Goal: Book appointment/travel/reservation

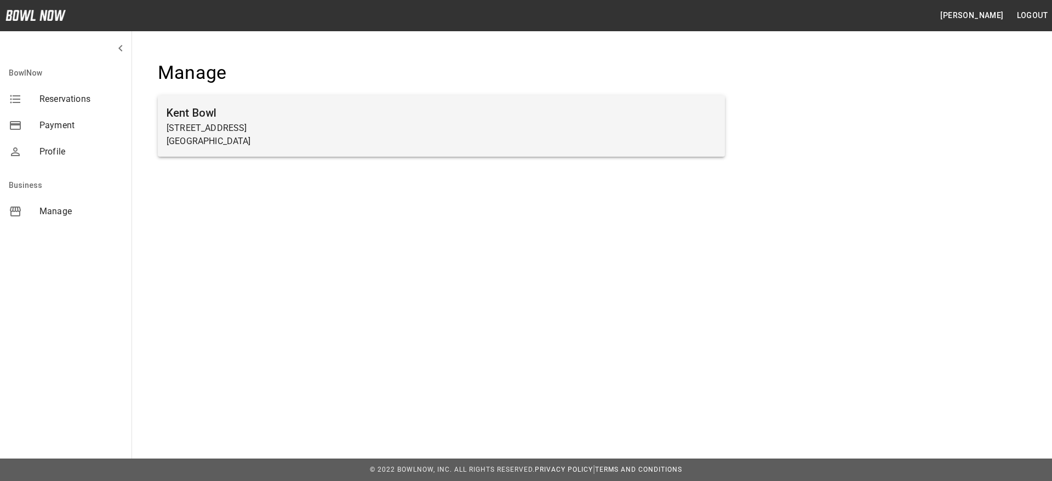
click at [552, 135] on p "[GEOGRAPHIC_DATA]" at bounding box center [442, 141] width 550 height 13
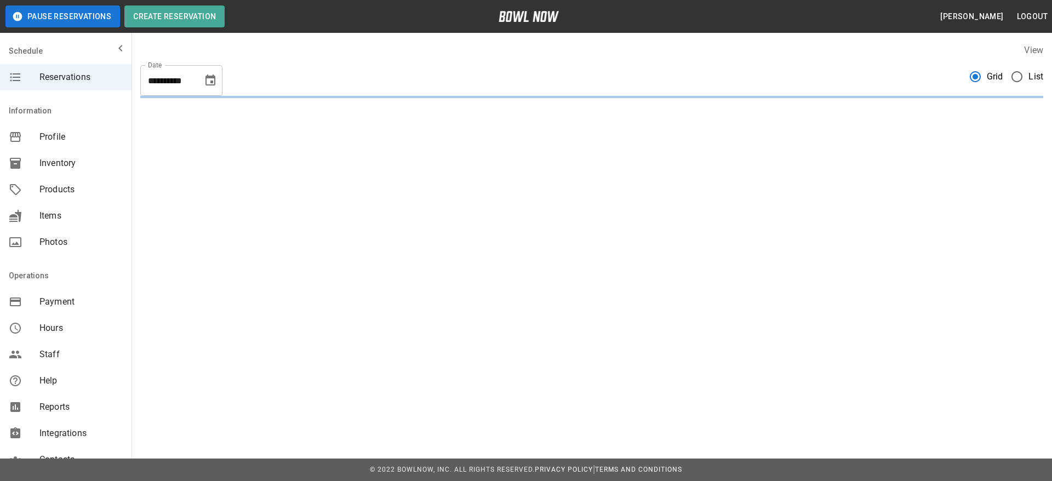
click at [701, 75] on span "List" at bounding box center [1035, 76] width 15 height 13
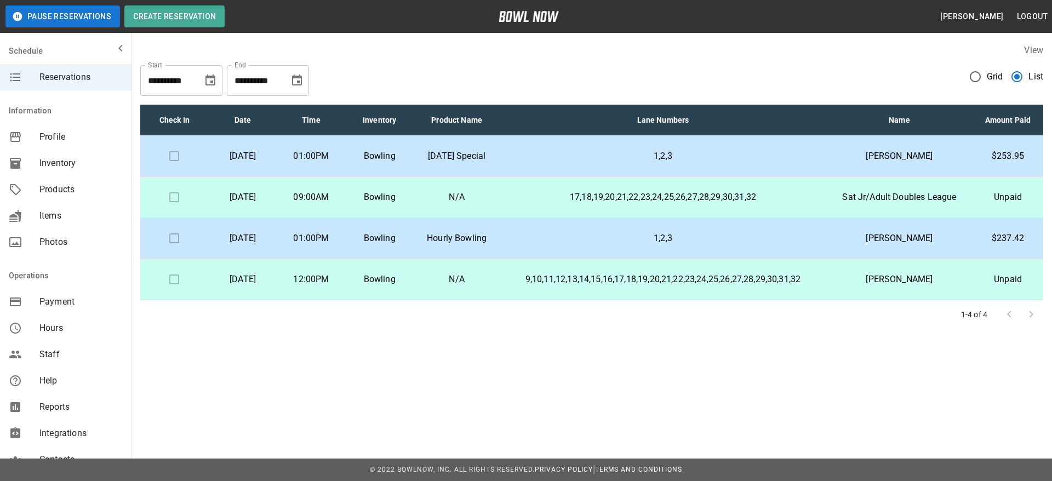
click at [209, 81] on icon "Choose date, selected date is Aug 25, 2025" at bounding box center [210, 80] width 13 height 13
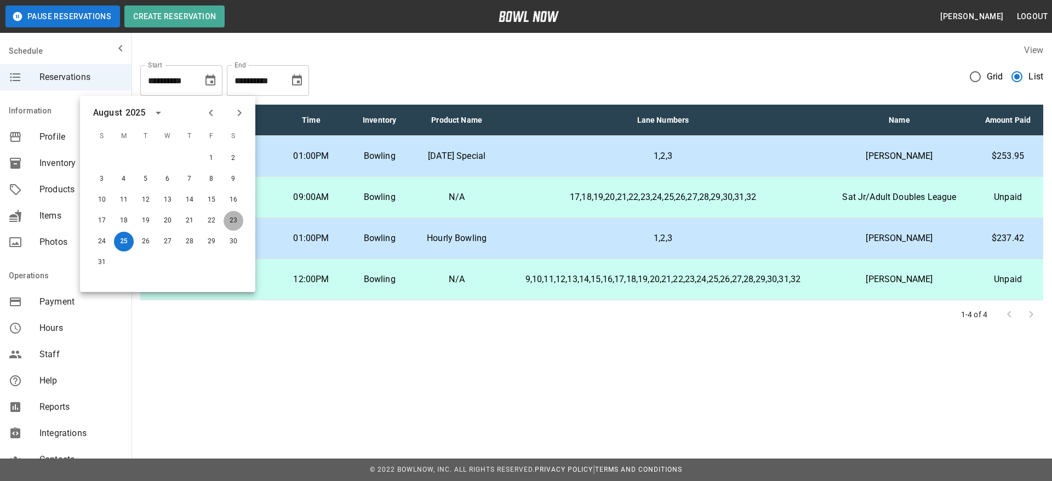
click at [232, 221] on button "23" at bounding box center [234, 221] width 20 height 20
type input "**********"
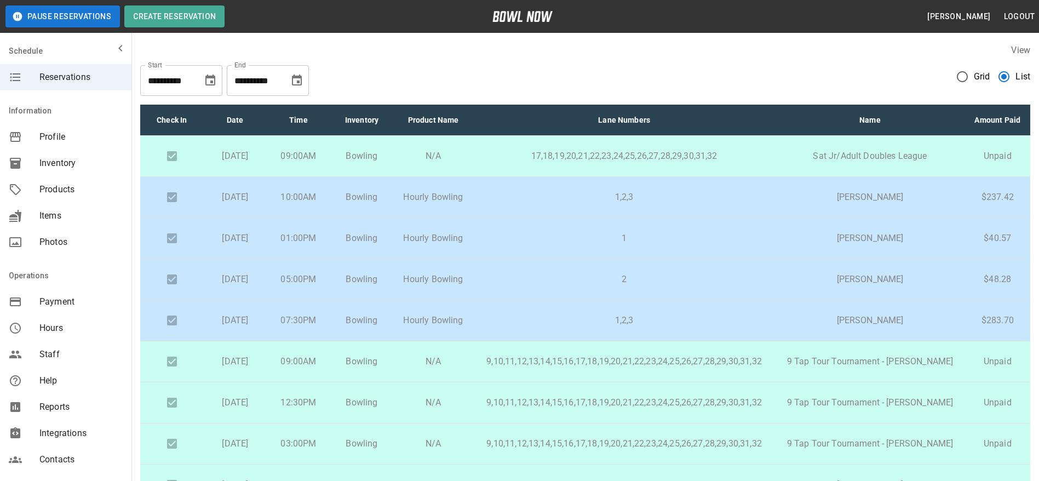
click at [568, 204] on p "1,2,3" at bounding box center [624, 197] width 285 height 13
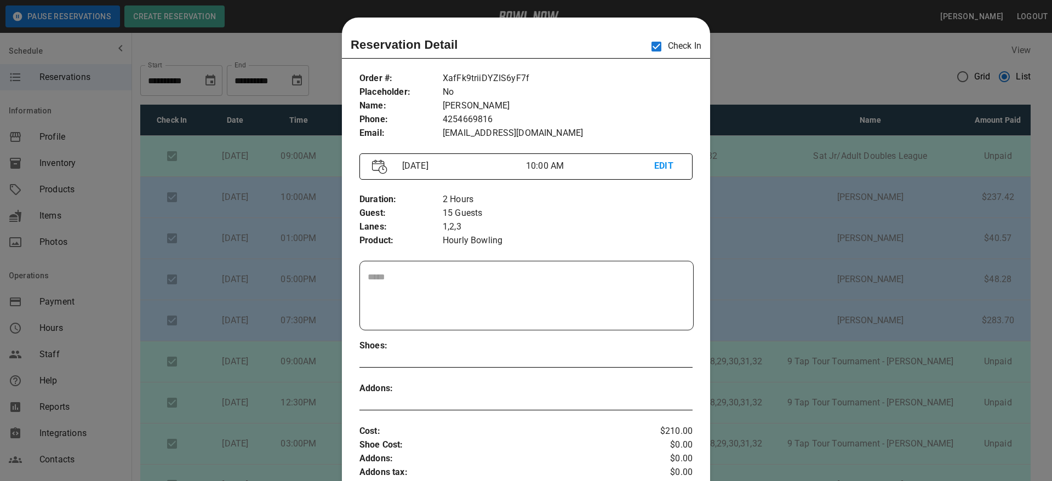
scroll to position [18, 0]
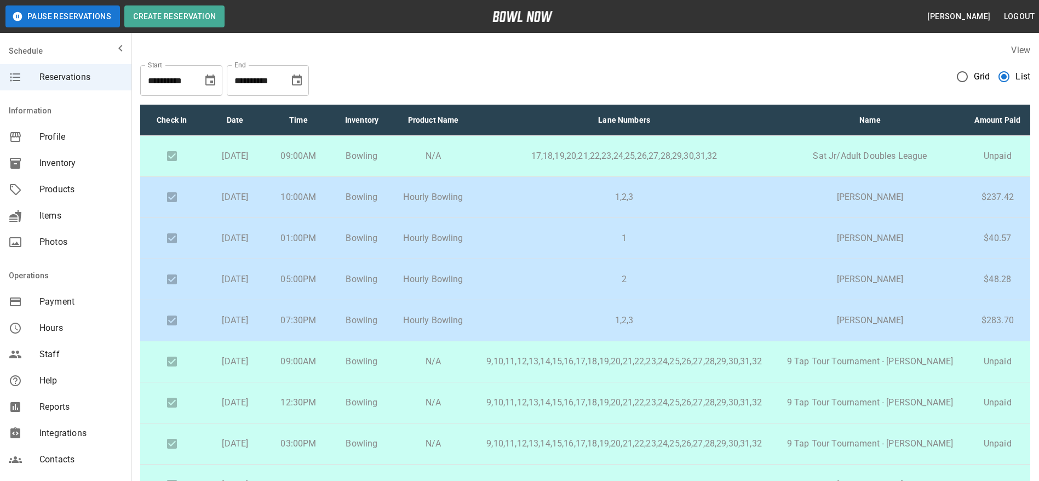
click at [572, 245] on p "1" at bounding box center [624, 238] width 285 height 13
click at [577, 285] on td "2" at bounding box center [624, 279] width 302 height 41
click at [574, 320] on p "1,2,3" at bounding box center [624, 320] width 285 height 13
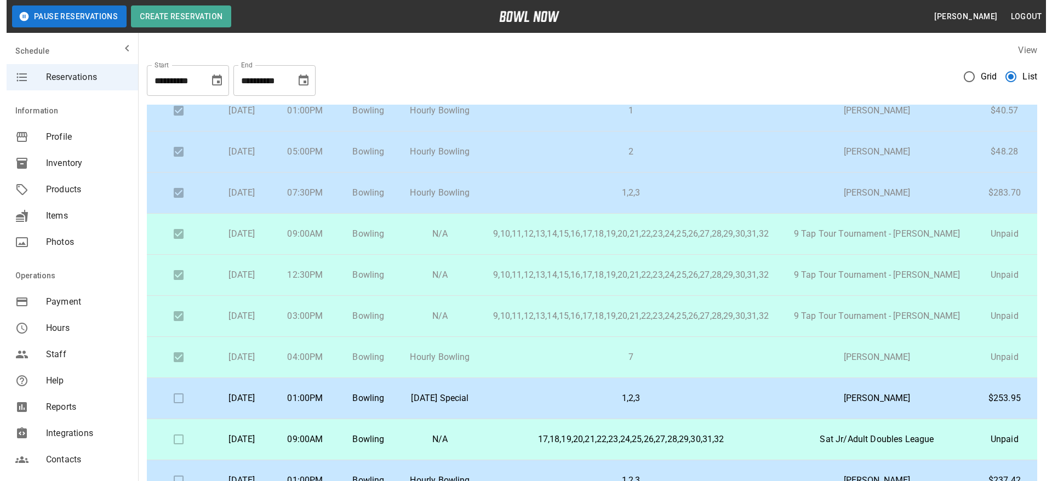
scroll to position [133, 0]
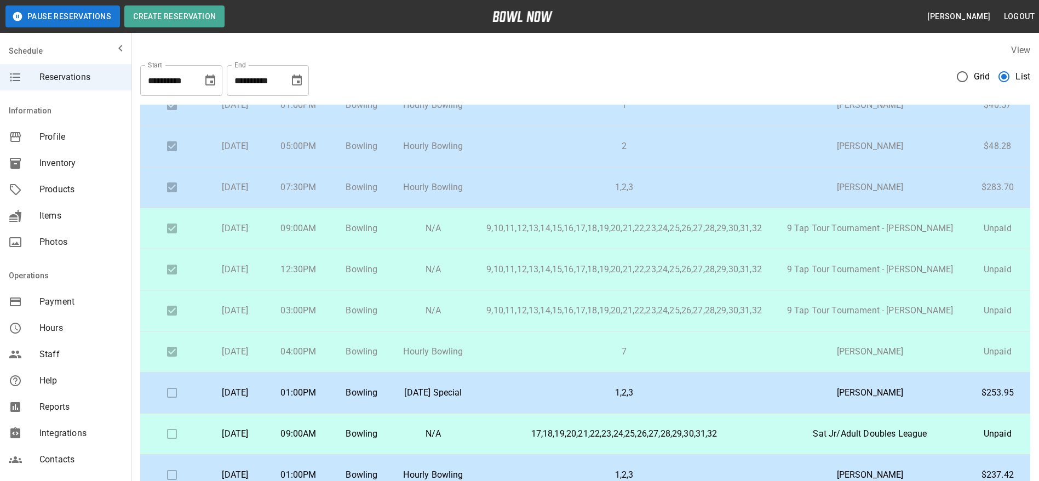
click at [658, 320] on p "7" at bounding box center [624, 351] width 285 height 13
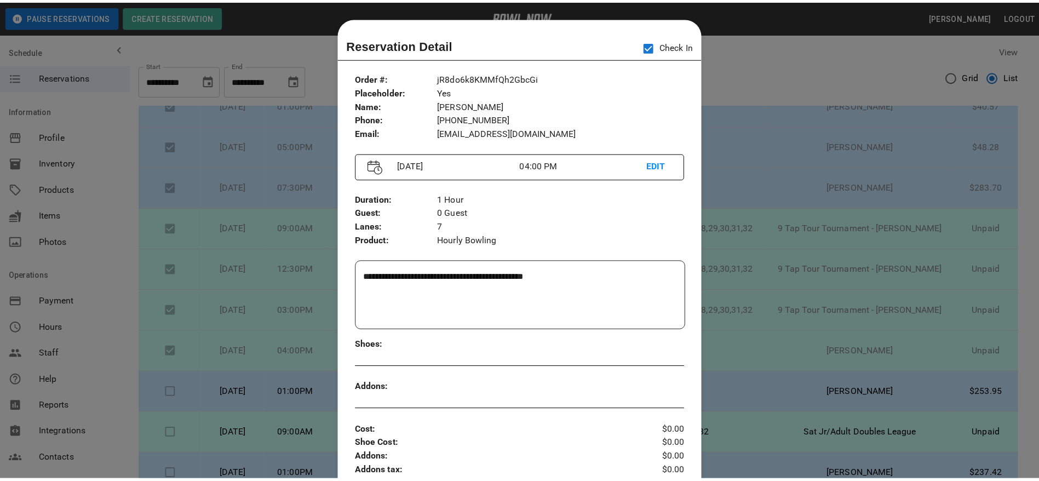
scroll to position [18, 0]
